Goal: Answer question/provide support

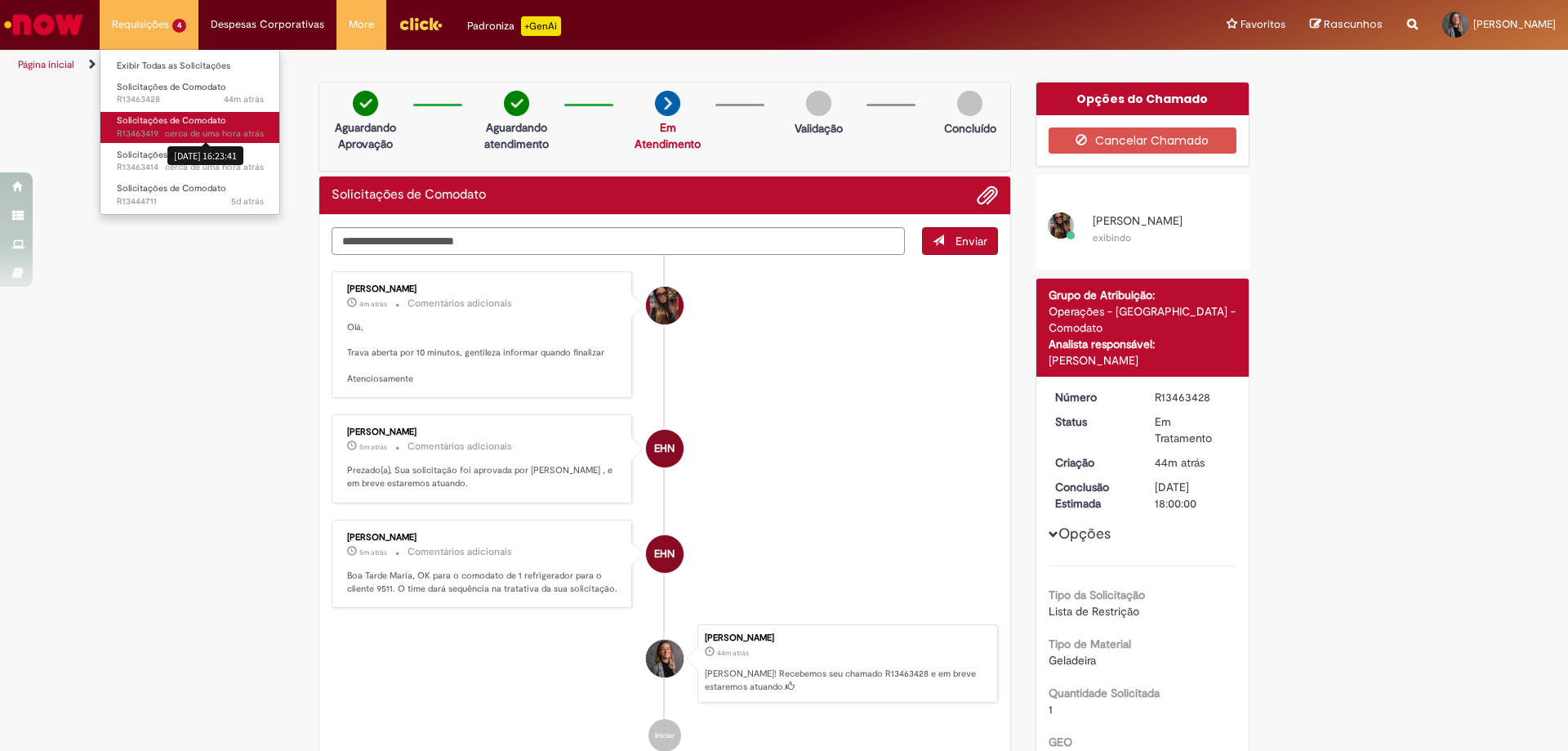
click at [179, 128] on span "cerca de uma hora atrás" at bounding box center [214, 133] width 99 height 12
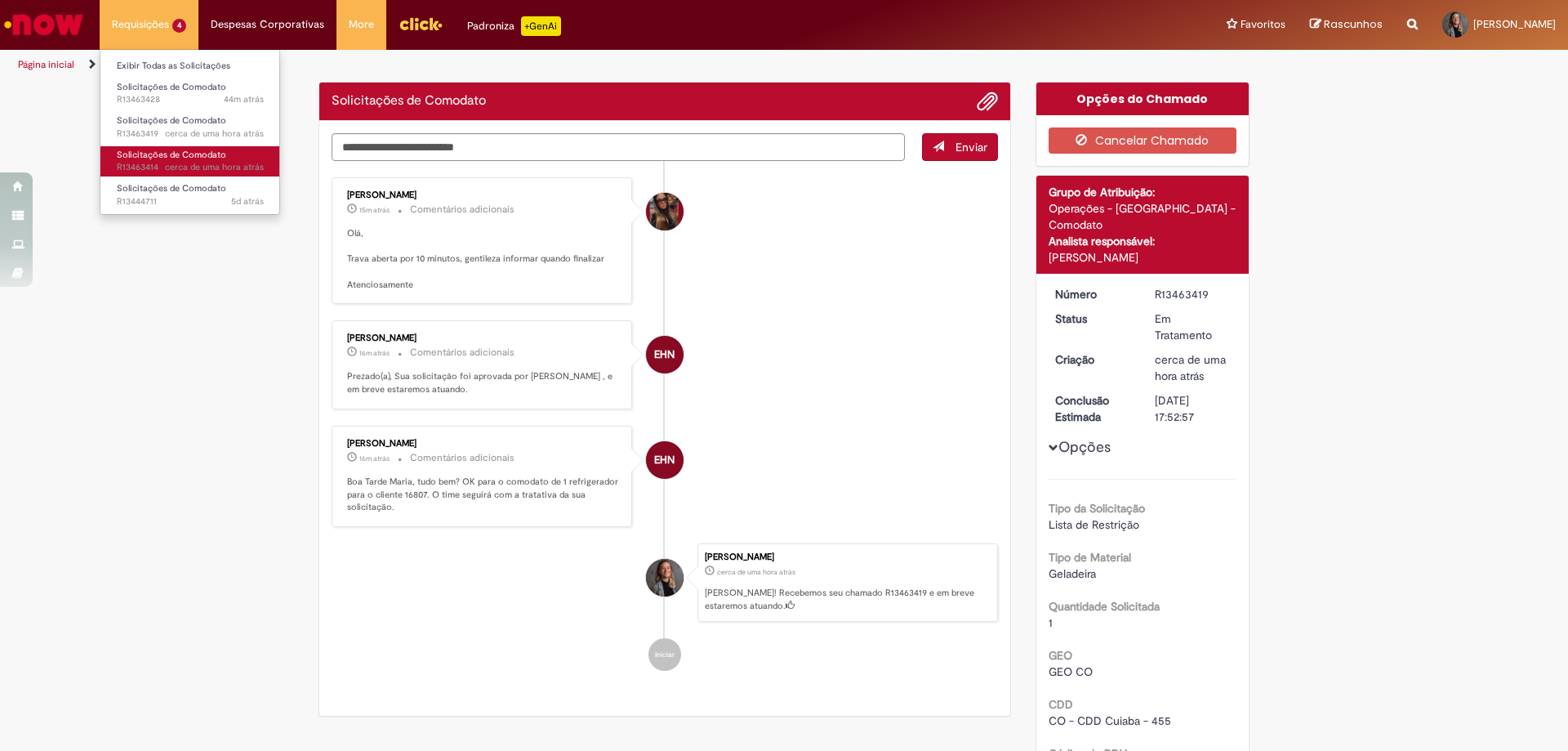
click at [199, 156] on span "Solicitações de Comodato" at bounding box center [171, 155] width 109 height 12
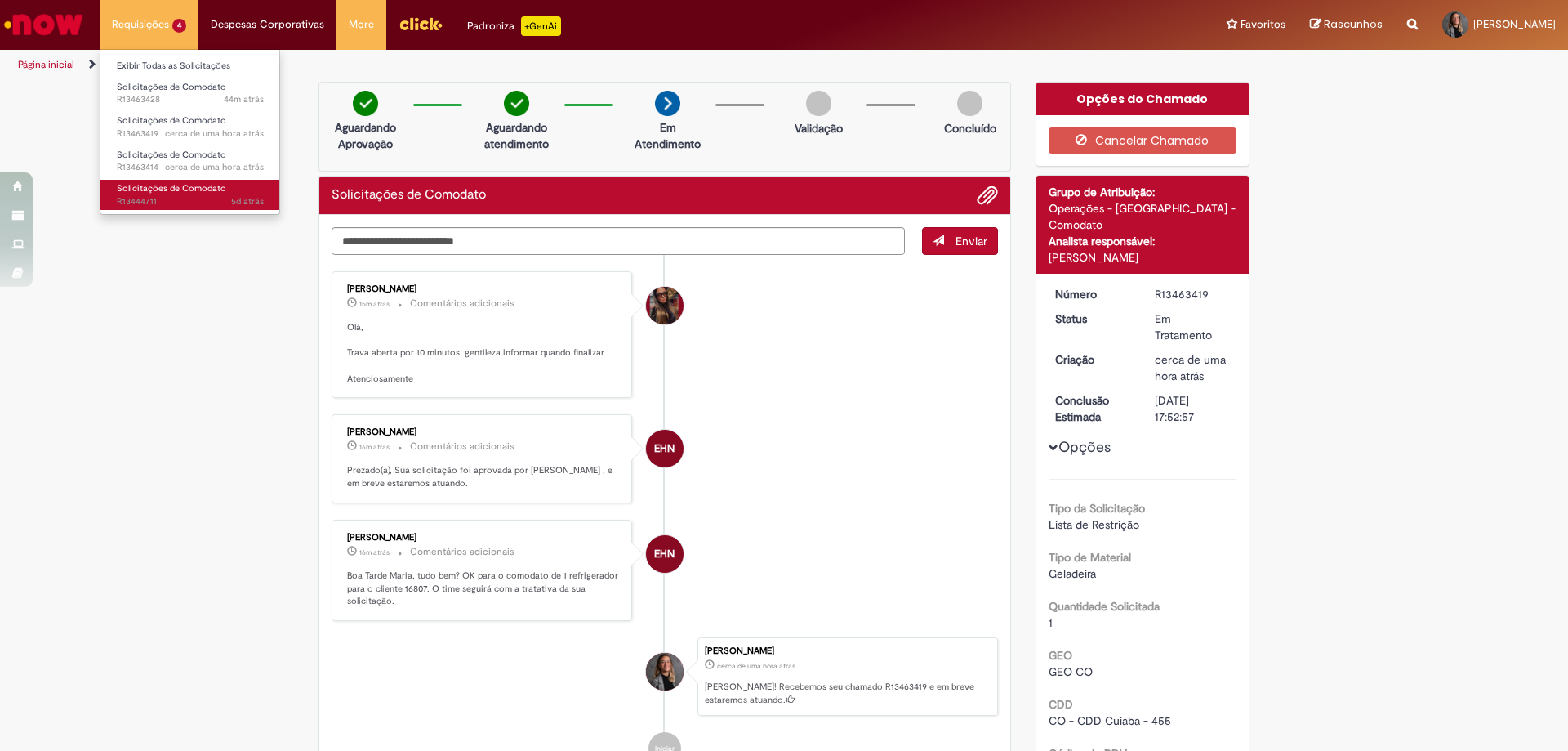
click at [164, 187] on span "Solicitações de Comodato" at bounding box center [171, 188] width 109 height 12
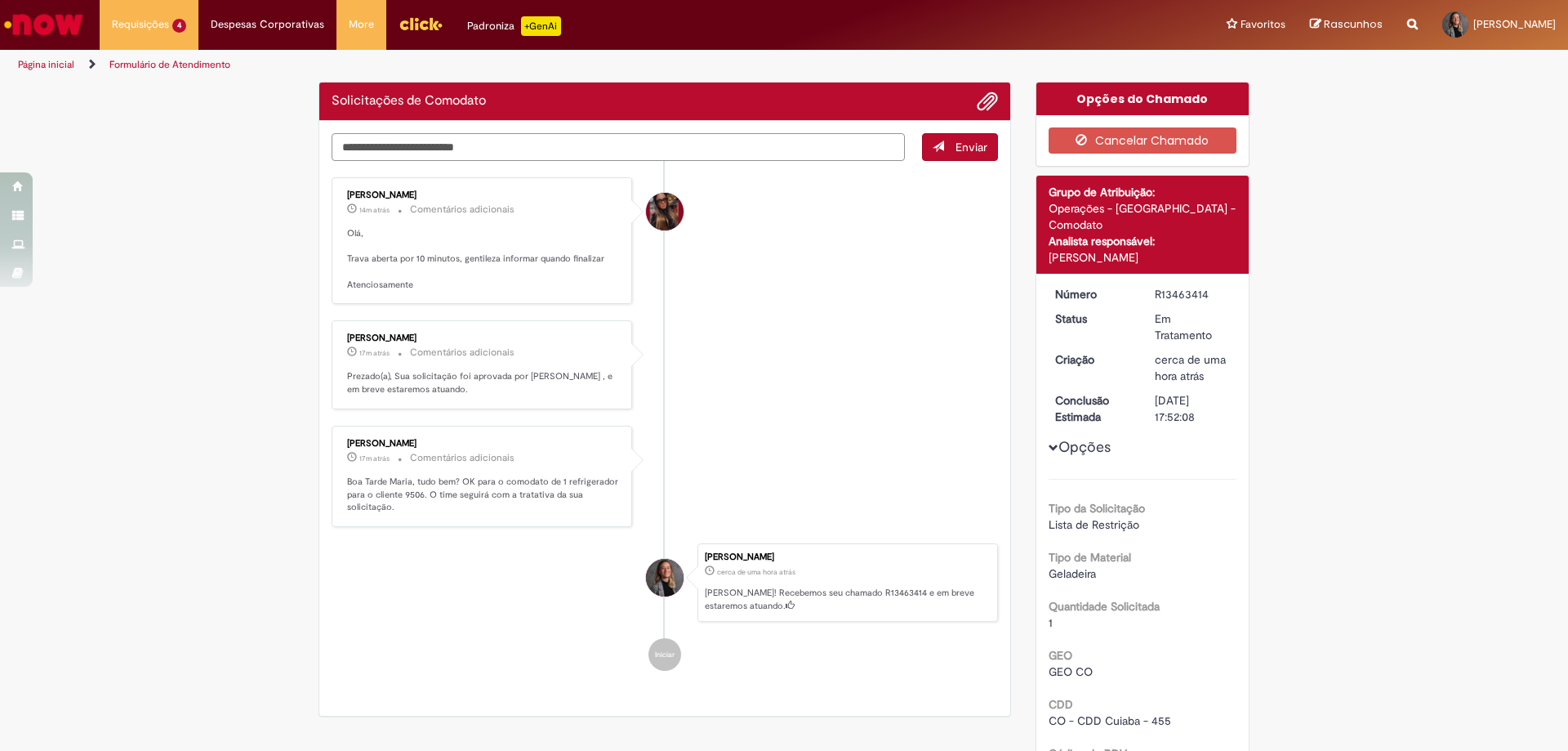
click at [465, 147] on textarea "Digite sua mensagem aqui..." at bounding box center [618, 147] width 574 height 27
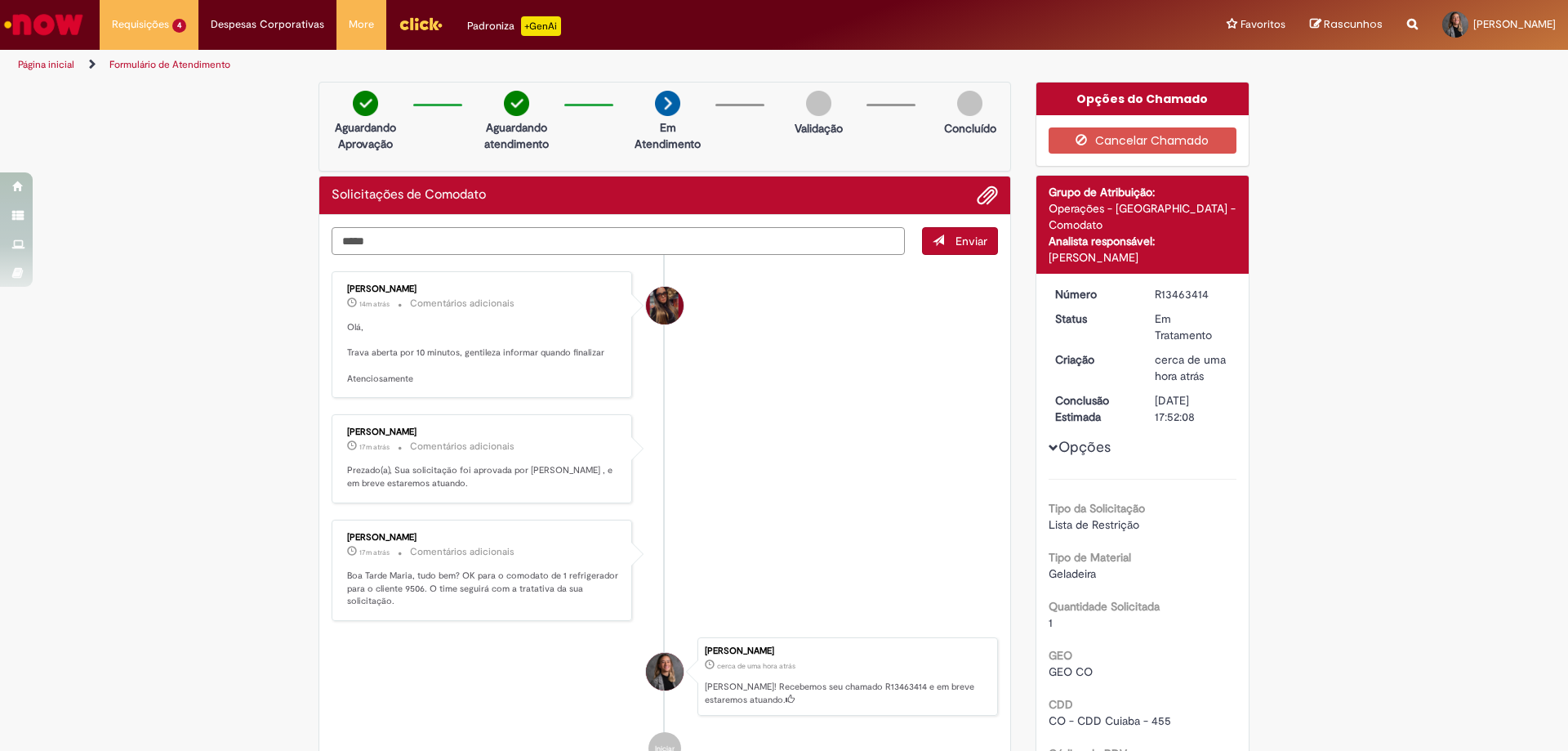
type textarea "******"
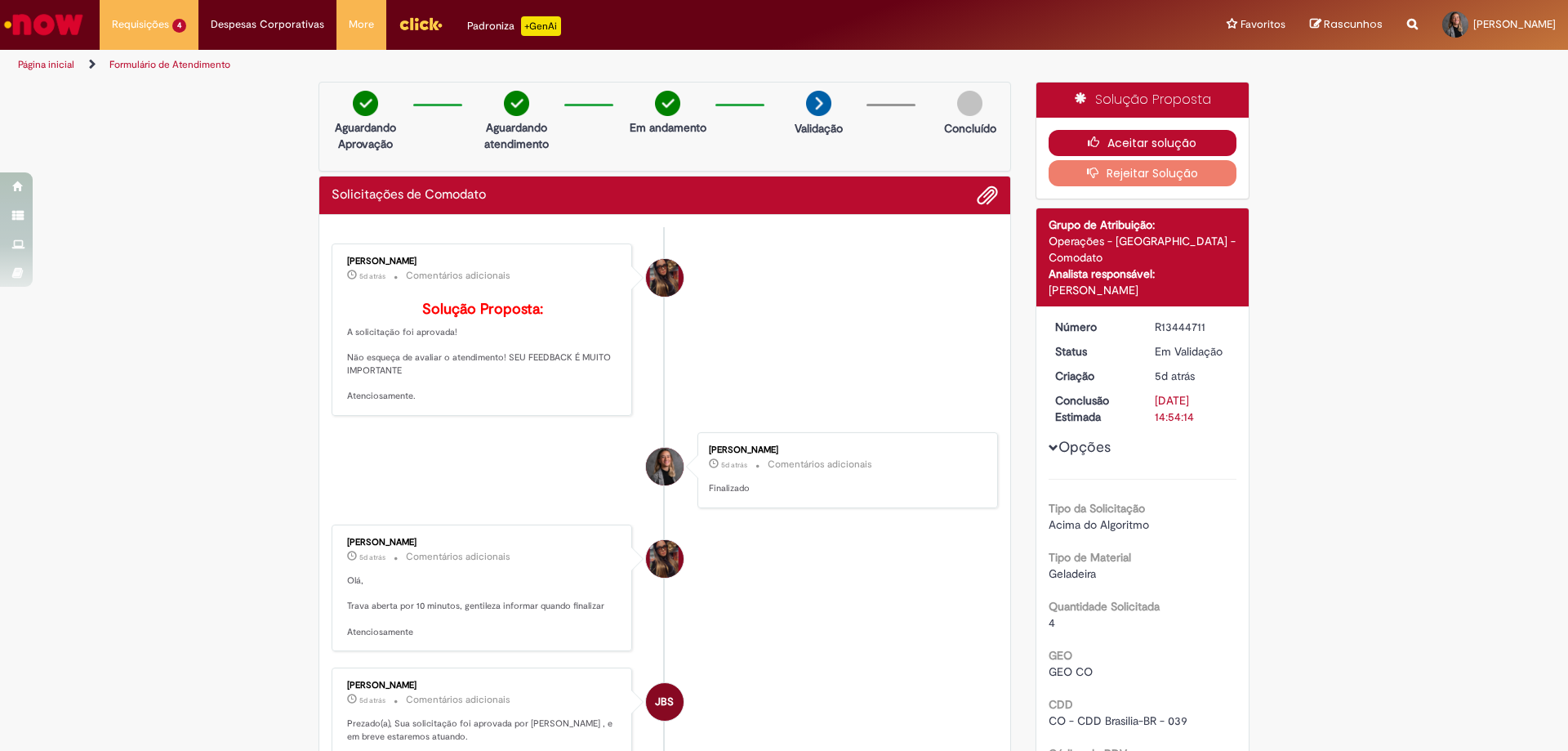
click at [1109, 139] on button "Aceitar solução" at bounding box center [1143, 143] width 189 height 26
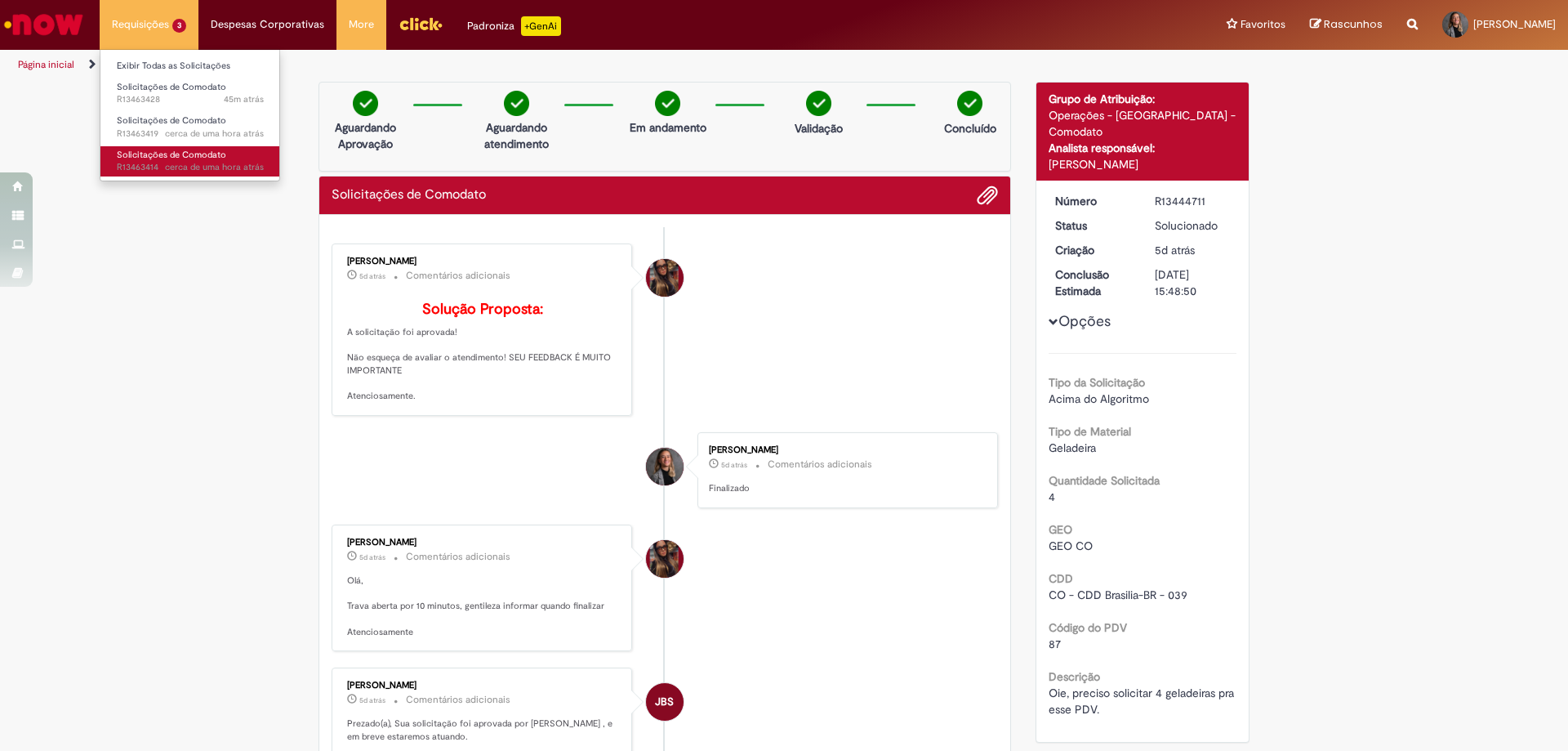
click at [177, 157] on span "Solicitações de Comodato" at bounding box center [171, 155] width 109 height 12
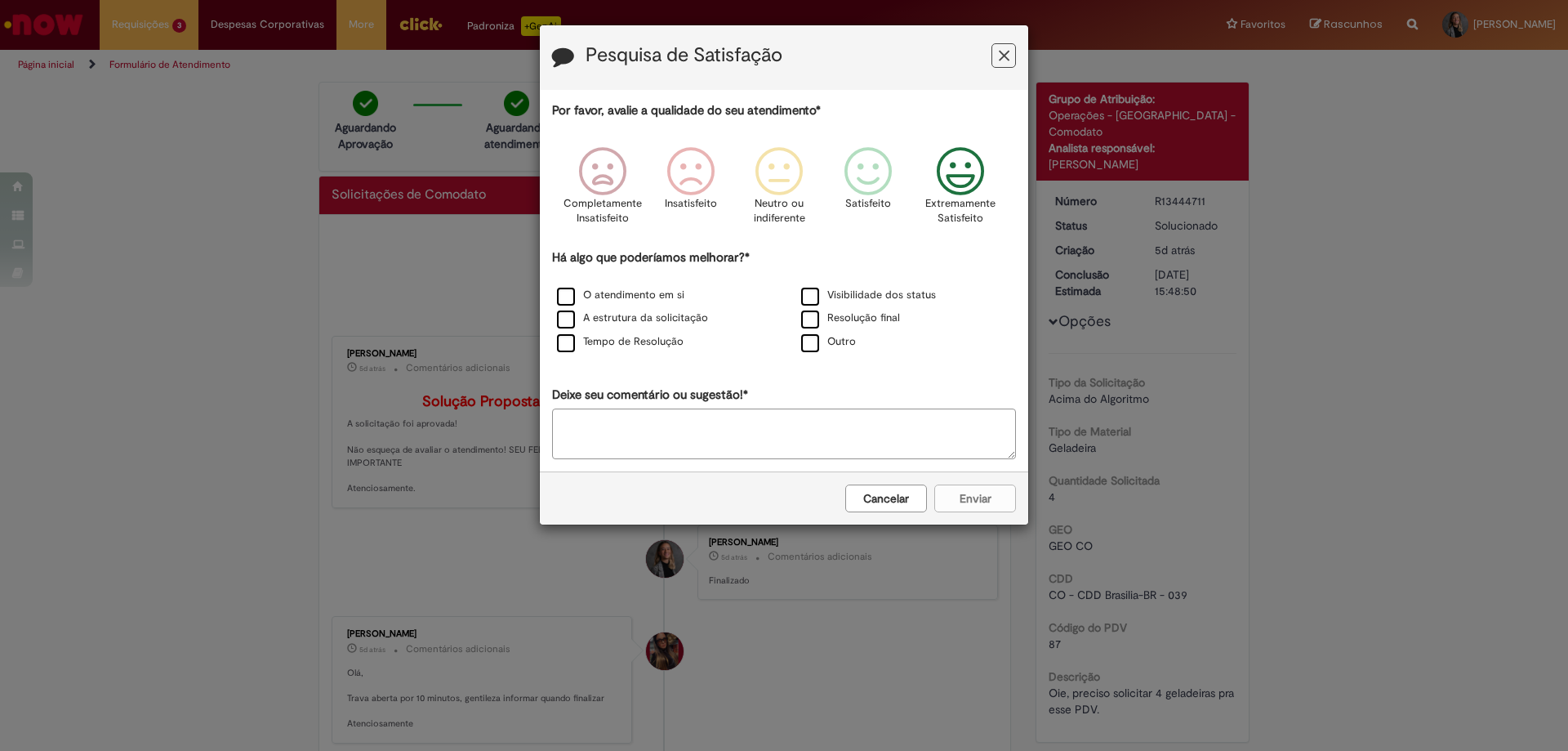
click at [970, 191] on icon "Feedback" at bounding box center [960, 171] width 61 height 49
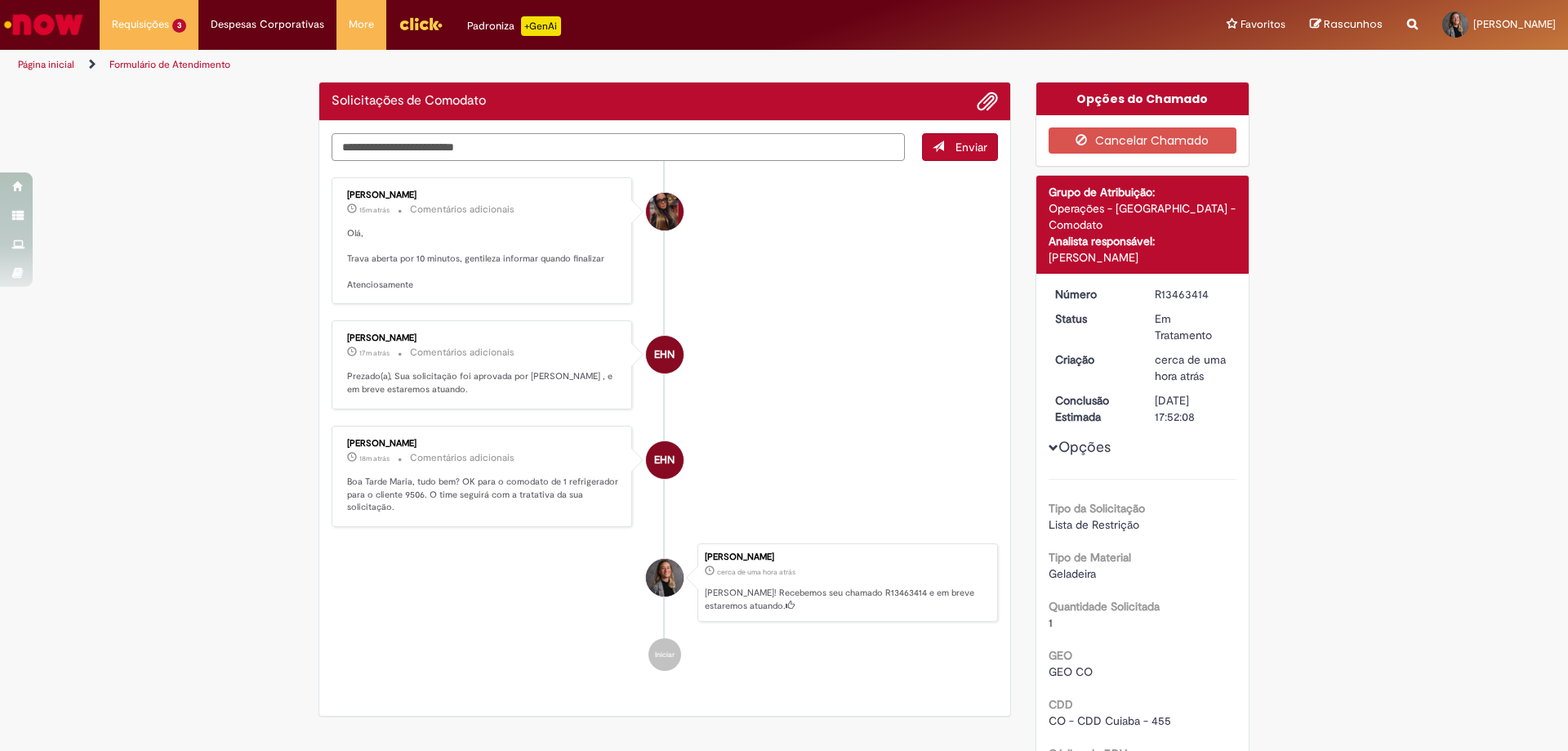
click at [501, 146] on textarea "Digite sua mensagem aqui..." at bounding box center [618, 147] width 574 height 27
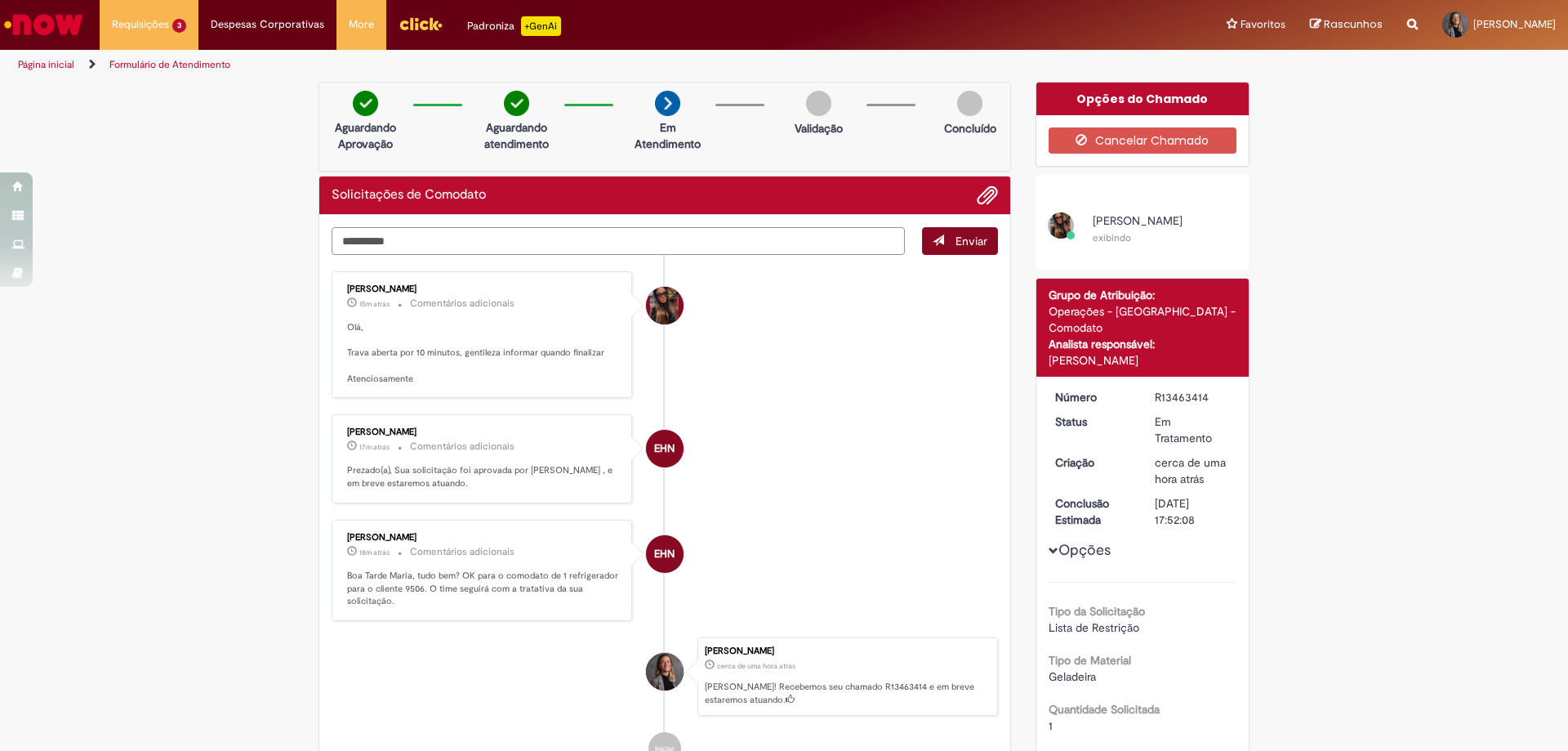
type textarea "**********"
click at [969, 247] on span "Enviar" at bounding box center [971, 241] width 32 height 15
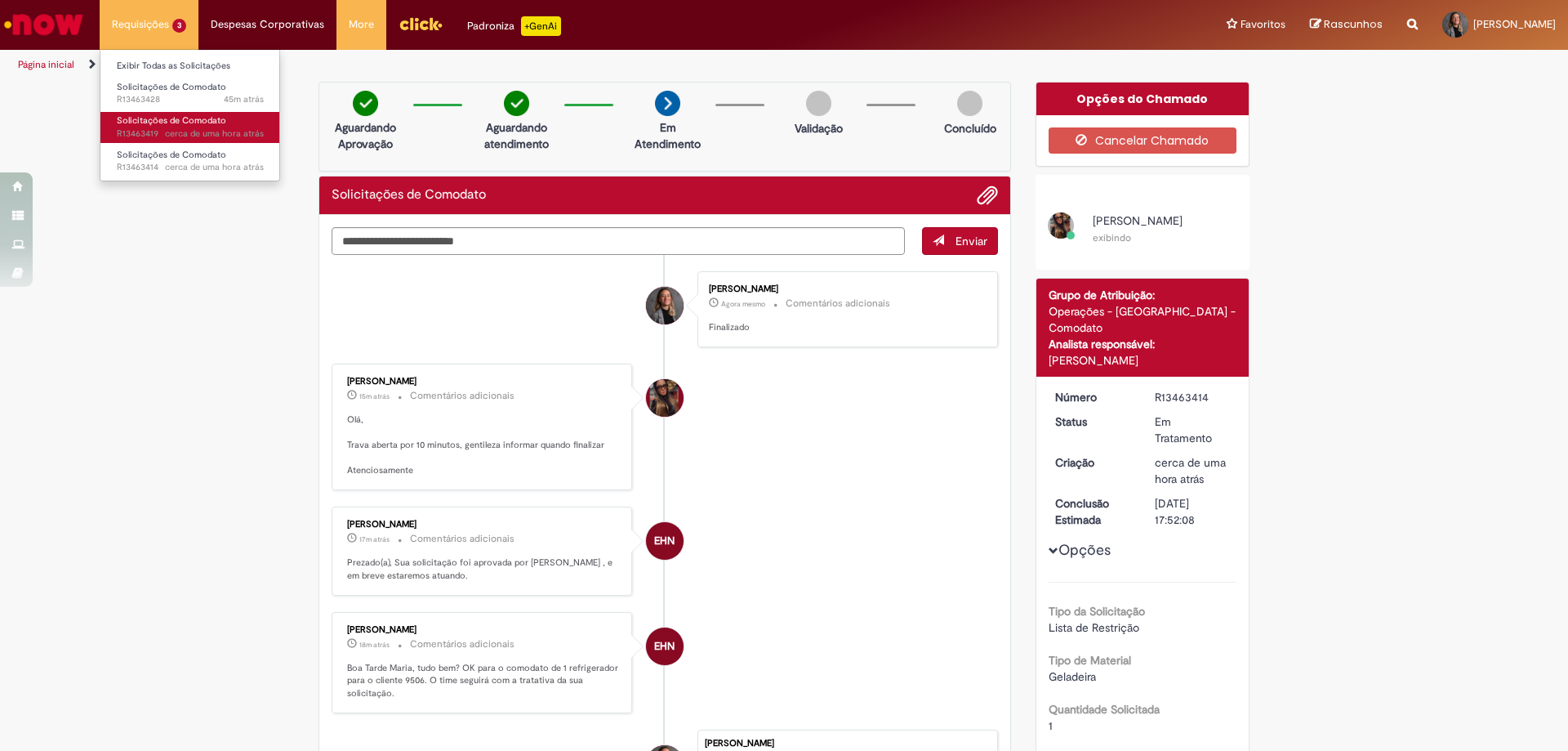
click at [164, 122] on span "Solicitações de Comodato" at bounding box center [171, 120] width 109 height 12
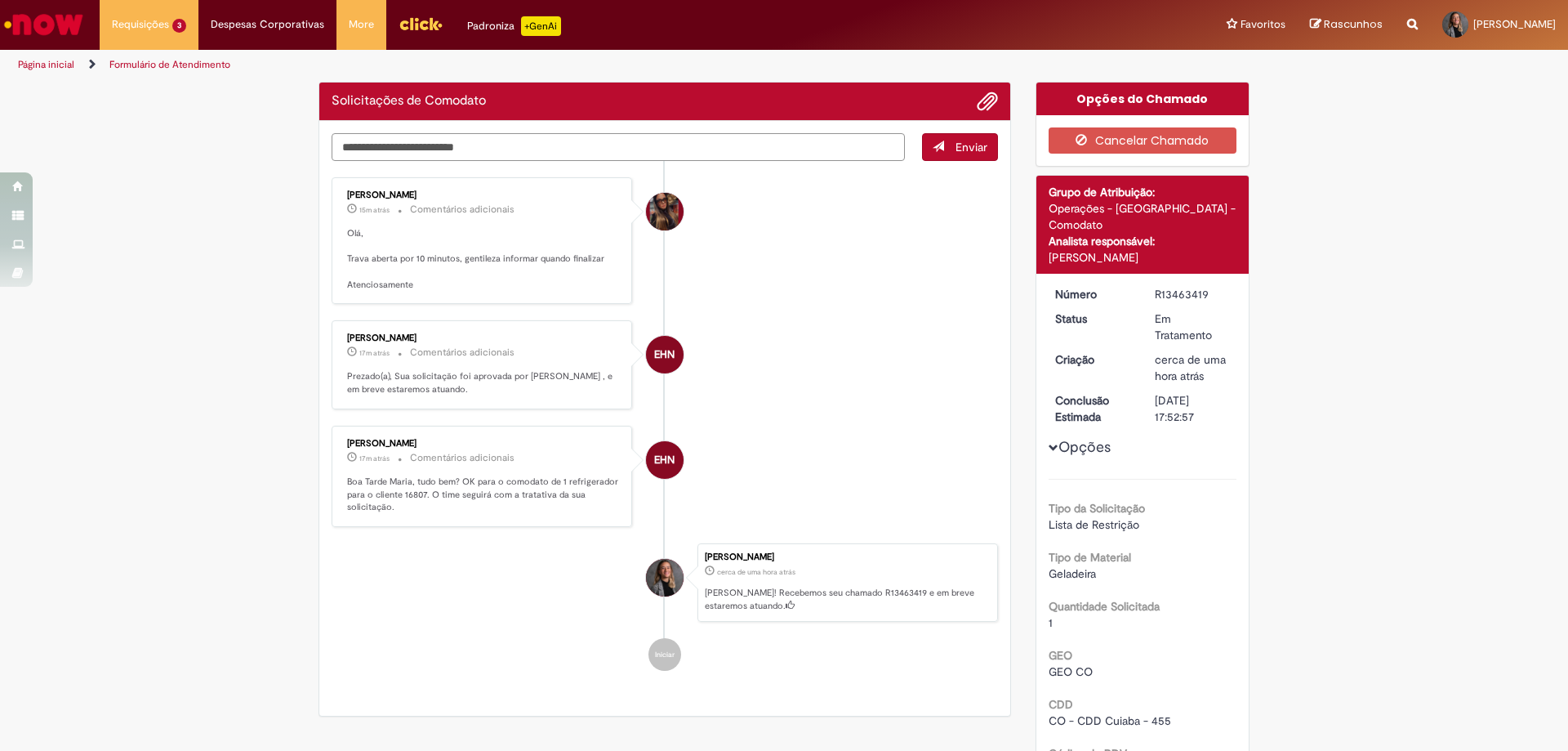
click at [603, 137] on textarea "Digite sua mensagem aqui..." at bounding box center [618, 147] width 574 height 27
click at [604, 150] on textarea "Digite sua mensagem aqui..." at bounding box center [618, 147] width 574 height 27
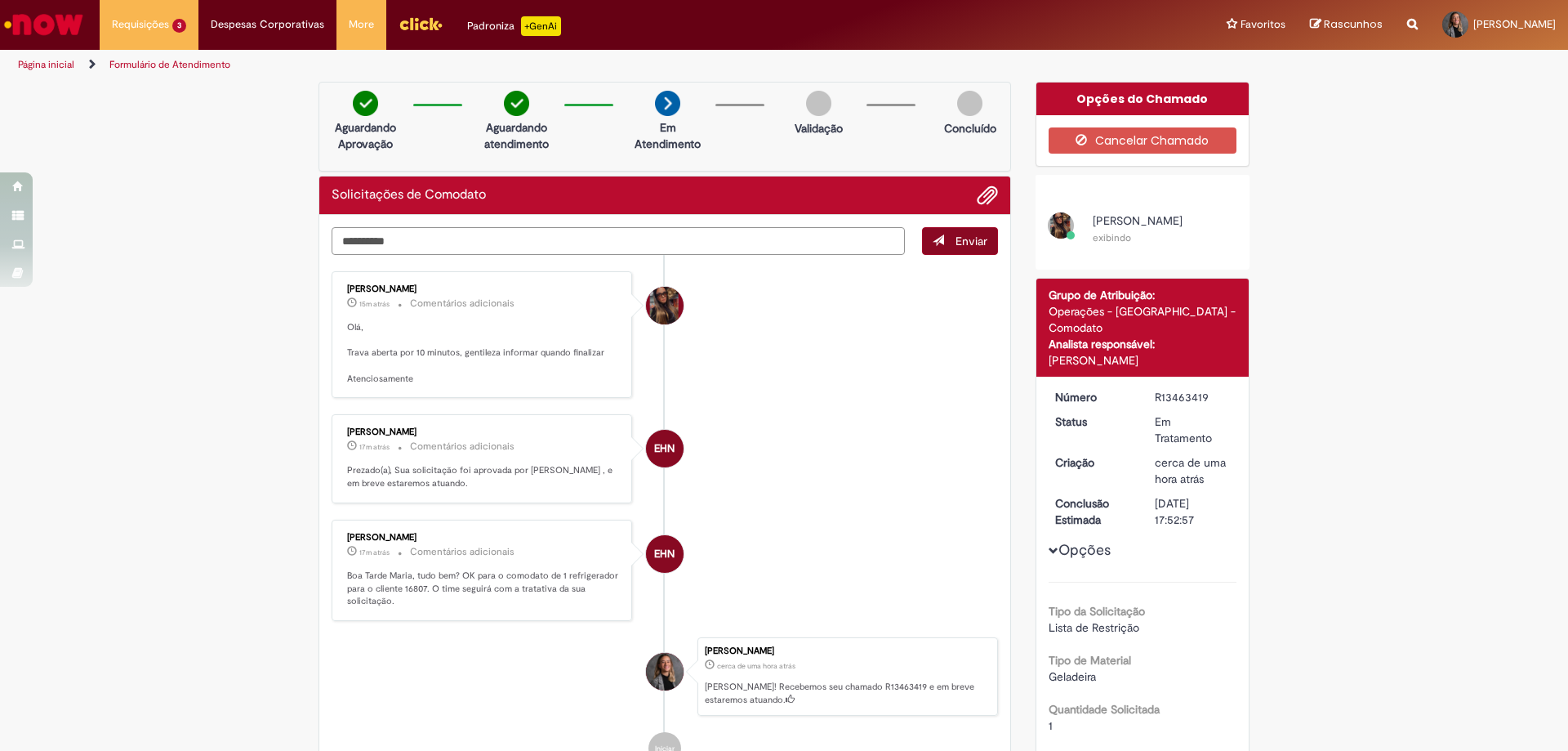
type textarea "**********"
click at [956, 244] on span "Enviar" at bounding box center [971, 241] width 32 height 15
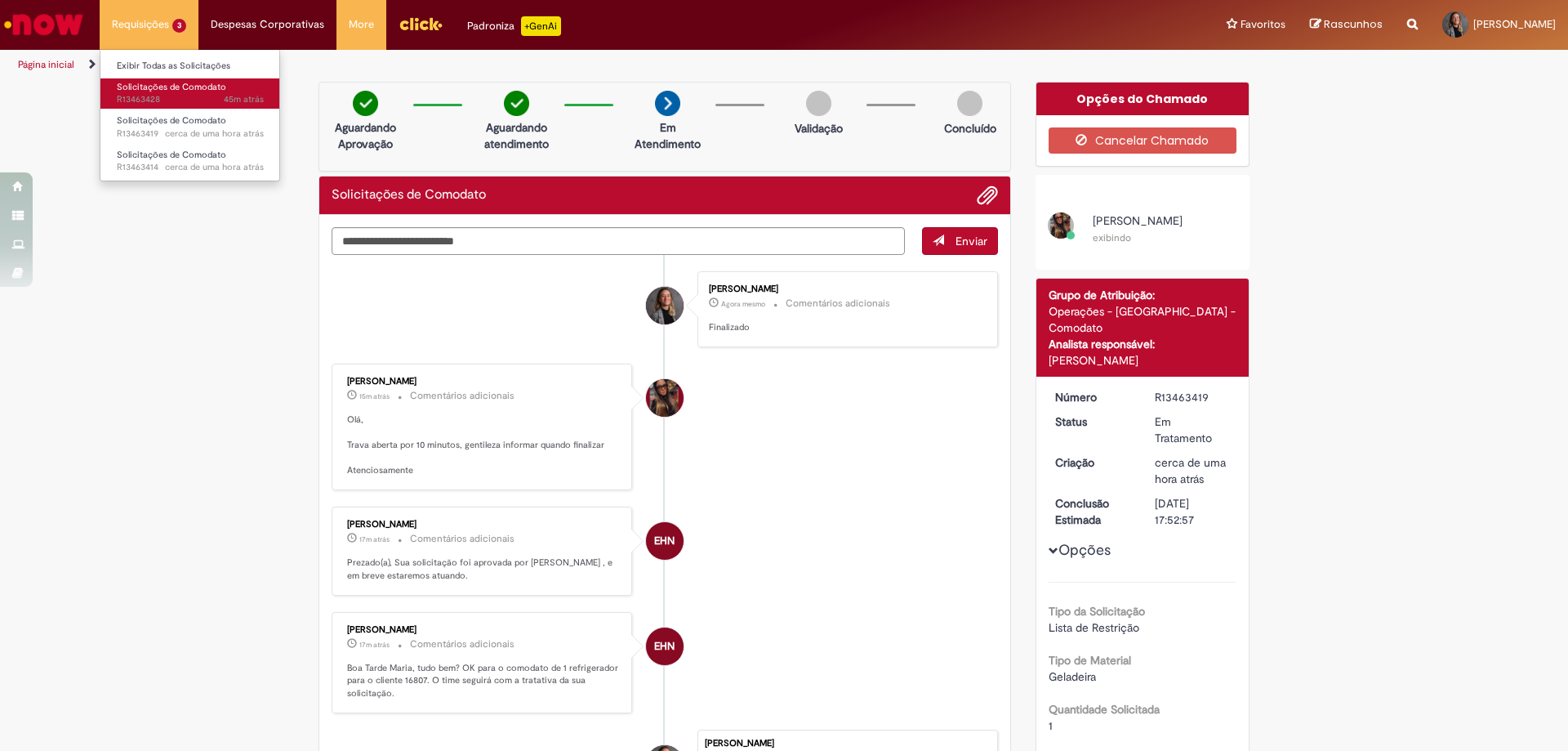
click at [175, 82] on span "Solicitações de Comodato" at bounding box center [171, 87] width 109 height 12
click at [189, 85] on span "Solicitações de Comodato" at bounding box center [171, 87] width 109 height 12
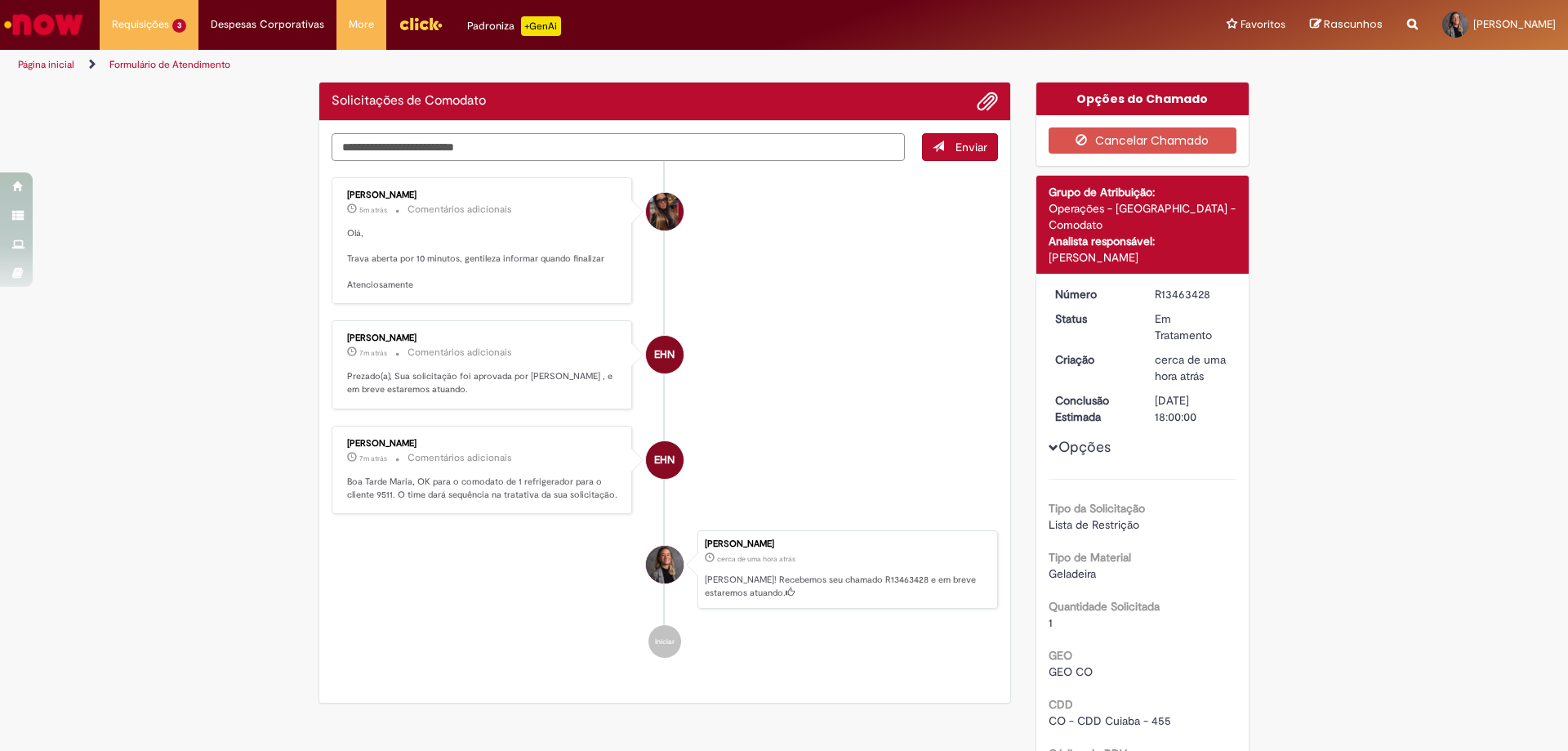
click at [474, 155] on textarea "Digite sua mensagem aqui..." at bounding box center [618, 147] width 574 height 27
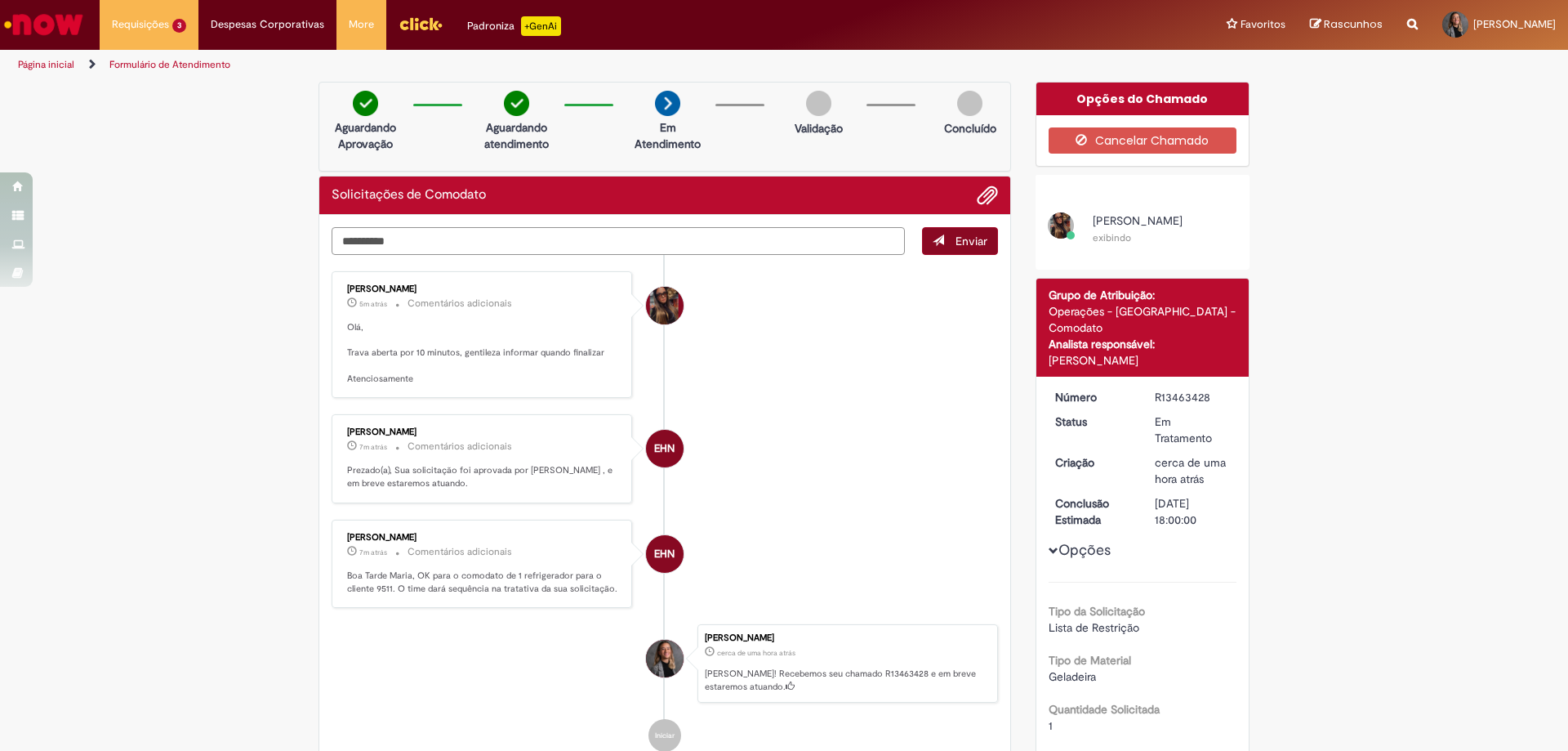
type textarea "**********"
click at [945, 239] on button "Enviar" at bounding box center [960, 241] width 76 height 27
